Goal: Task Accomplishment & Management: Use online tool/utility

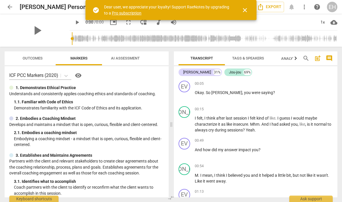
click at [246, 10] on span "close" at bounding box center [244, 10] width 7 height 7
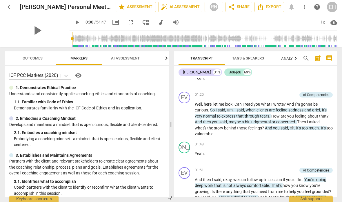
scroll to position [144, 0]
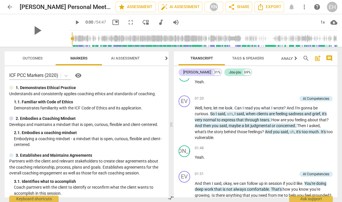
click at [306, 114] on span "and" at bounding box center [308, 113] width 8 height 5
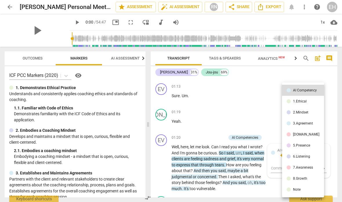
scroll to position [92, 0]
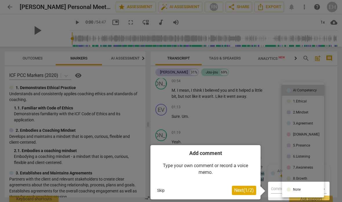
click at [247, 189] on span "Next ( 1 / 2 )" at bounding box center [244, 190] width 20 height 6
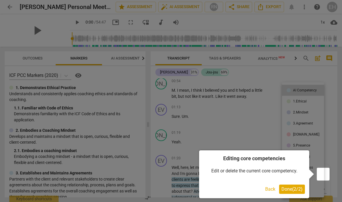
click at [294, 190] on span "Done ( 2 / 2 )" at bounding box center [291, 189] width 21 height 6
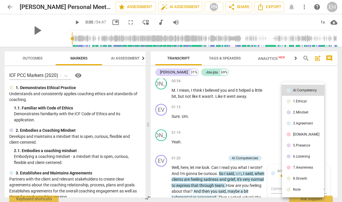
click at [314, 76] on div at bounding box center [171, 101] width 342 height 202
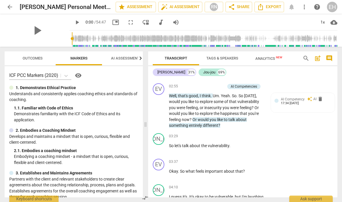
scroll to position [371, 0]
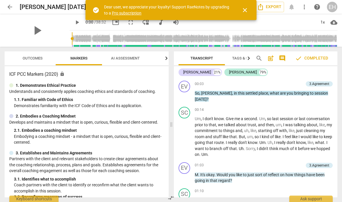
click at [327, 83] on div "3.Agreement" at bounding box center [319, 83] width 20 height 5
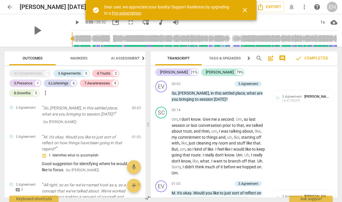
click at [322, 86] on div "EV play_arrow pause 00:03 + Add competency 3.Agreement keyboard_arrow_right So …" at bounding box center [244, 91] width 187 height 26
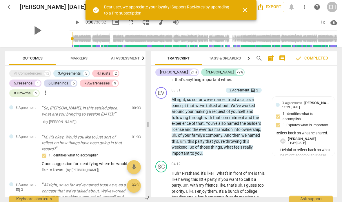
scroll to position [375, 0]
click at [295, 176] on div "SC play_arrow pause 04:12 + Add competency keyboard_arrow_right Huh ? Firsthand…" at bounding box center [244, 183] width 187 height 50
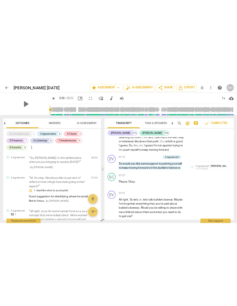
scroll to position [0, 0]
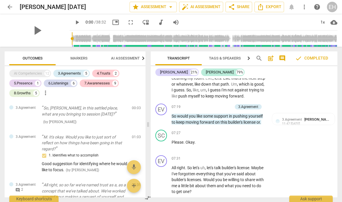
click at [79, 60] on span "Markers" at bounding box center [78, 58] width 17 height 4
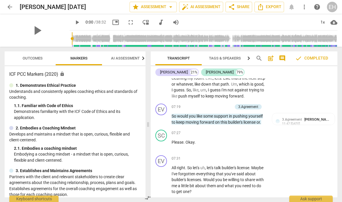
click at [43, 59] on span "Outcomes" at bounding box center [33, 58] width 34 height 8
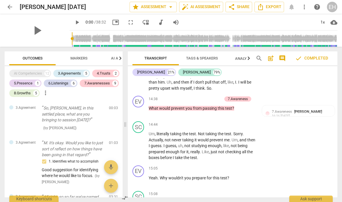
scroll to position [1473, 0]
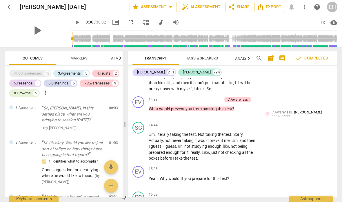
click at [312, 109] on div "7.Awareness [PERSON_NAME] 16:16 [DATE]" at bounding box center [301, 113] width 59 height 9
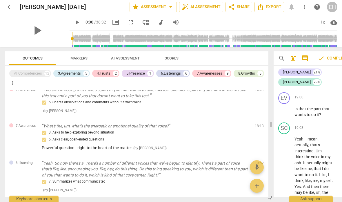
scroll to position [416, 0]
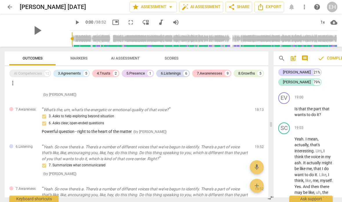
click at [42, 1] on div "arrow_back [PERSON_NAME] [DATE] edit star Assessment arrow_drop_down auto_fix_h…" at bounding box center [171, 7] width 332 height 14
click at [0, 0] on span "edit" at bounding box center [0, 0] width 0 height 0
type input "[PERSON_NAME] [DATE]"
click at [107, 8] on span "done" at bounding box center [109, 6] width 7 height 7
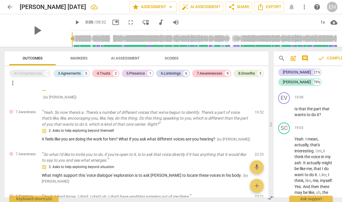
scroll to position [496, 0]
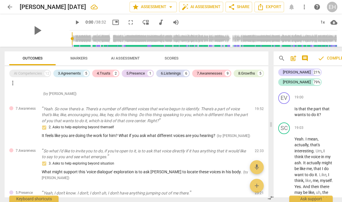
click at [225, 124] on div "2. Asks to help exploring beyond themself" at bounding box center [146, 127] width 208 height 7
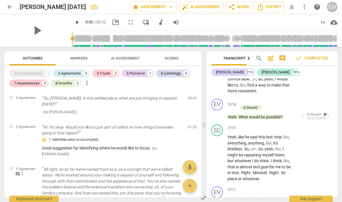
scroll to position [0, 0]
click at [193, 100] on span "delete" at bounding box center [192, 99] width 7 height 7
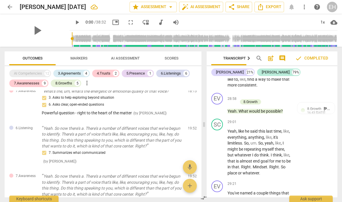
scroll to position [476, 0]
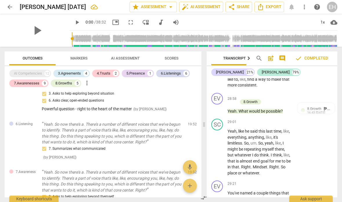
click at [107, 76] on div "4.Trusts 2" at bounding box center [105, 74] width 27 height 8
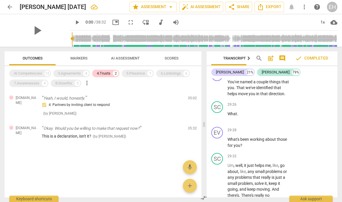
scroll to position [0, 0]
click at [136, 74] on div "5.Presence" at bounding box center [135, 73] width 19 height 6
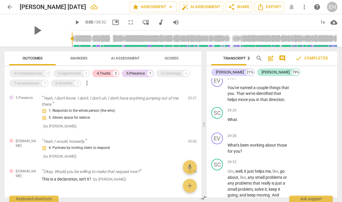
click at [133, 60] on span "AI Assessment" at bounding box center [125, 58] width 29 height 4
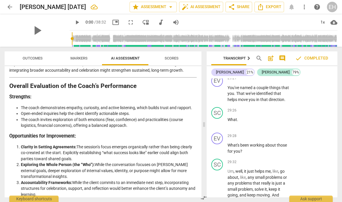
scroll to position [965, 0]
